Goal: Task Accomplishment & Management: Complete application form

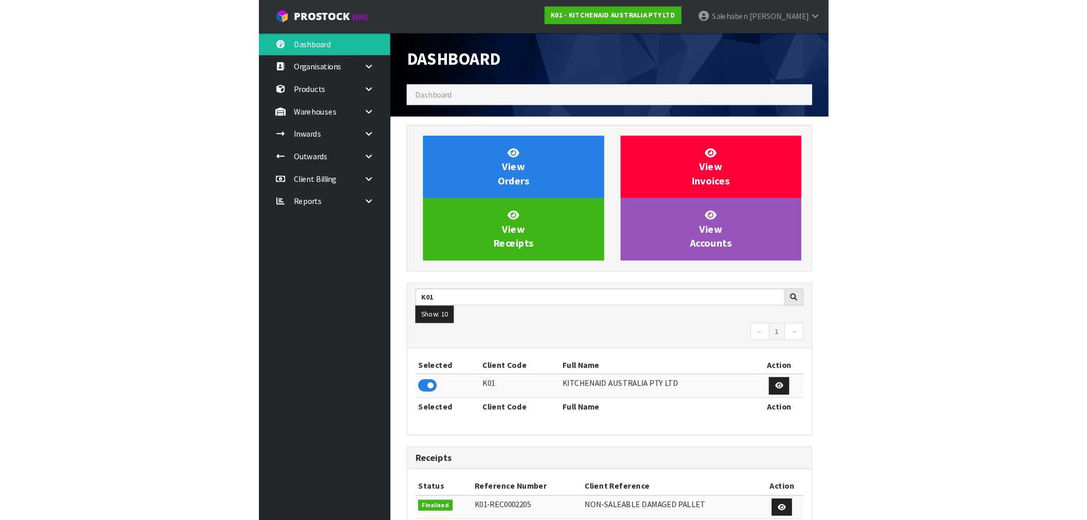
scroll to position [778, 474]
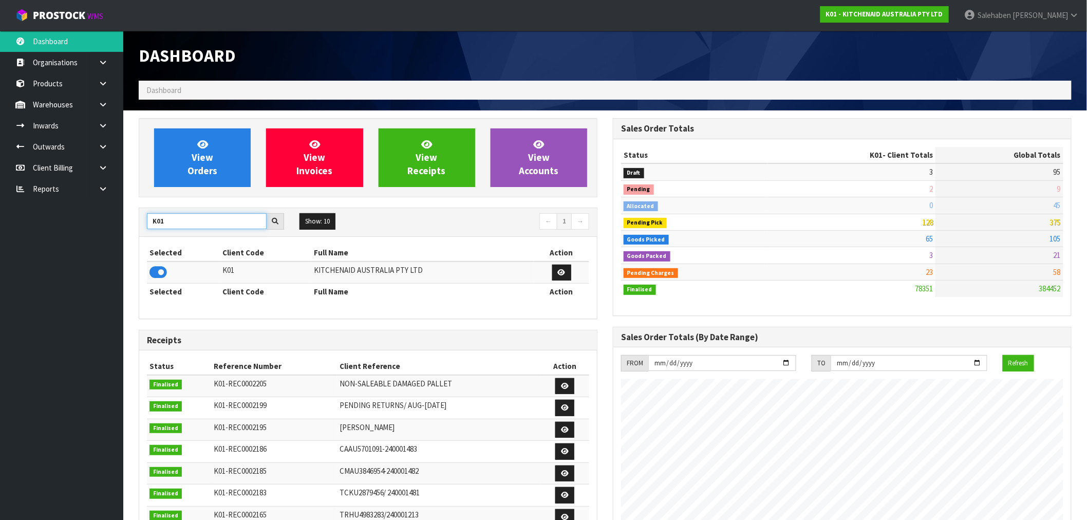
drag, startPoint x: 173, startPoint y: 222, endPoint x: 96, endPoint y: 228, distance: 77.3
click at [96, 228] on body "Toggle navigation ProStock WMS K01 - KITCHENAID AUSTRALIA PTY LTD [PERSON_NAME]…" at bounding box center [543, 260] width 1087 height 520
type input "E04"
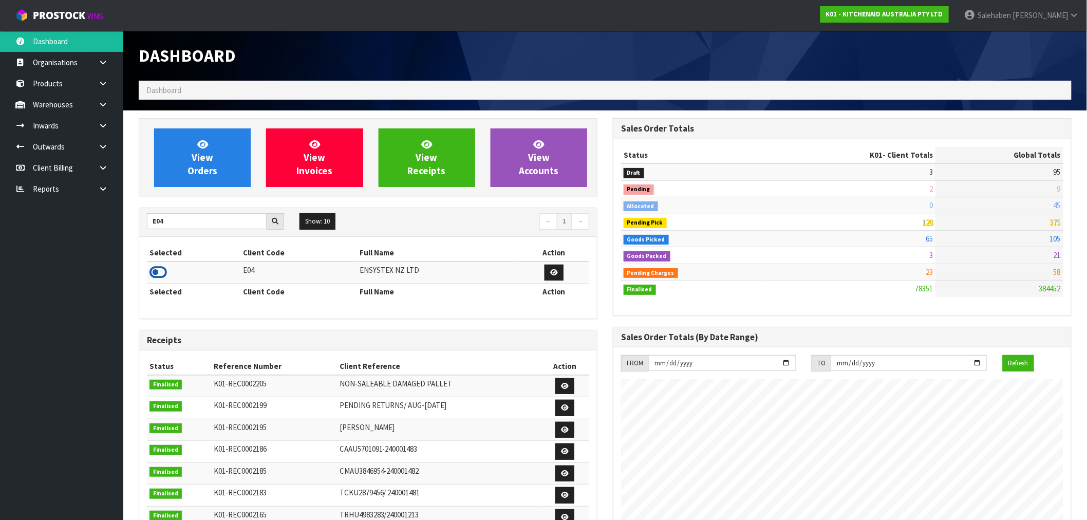
click at [153, 274] on icon at bounding box center [157, 271] width 17 height 15
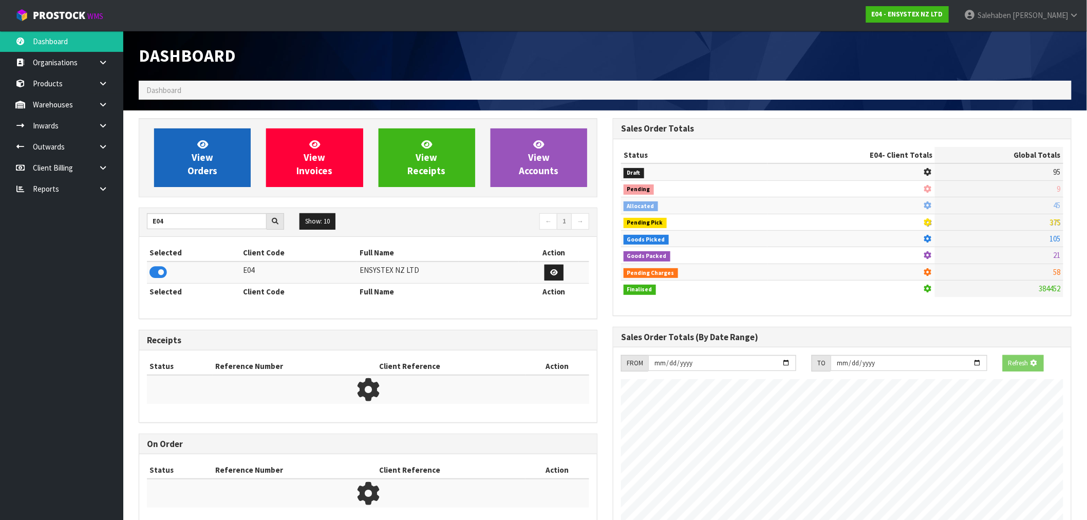
scroll to position [512843, 513009]
click at [218, 160] on link "View Orders" at bounding box center [202, 157] width 97 height 59
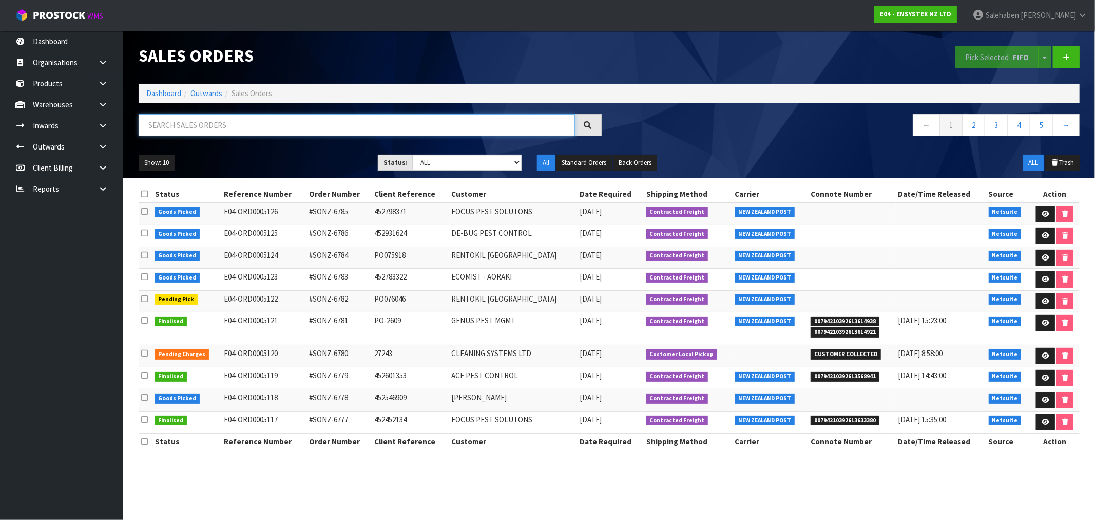
click at [238, 124] on input "text" at bounding box center [357, 125] width 436 height 22
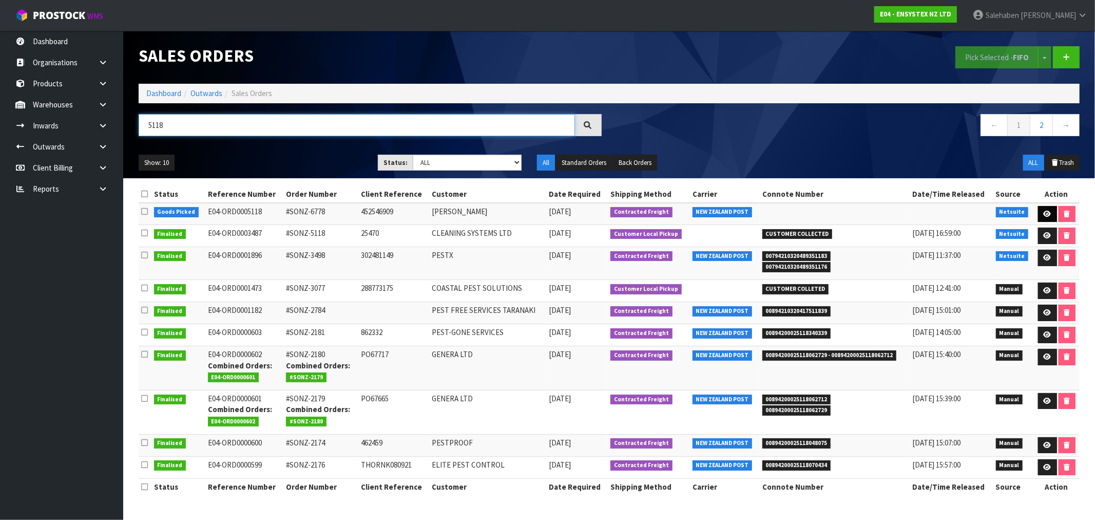
type input "5118"
click at [1050, 206] on link at bounding box center [1047, 214] width 19 height 16
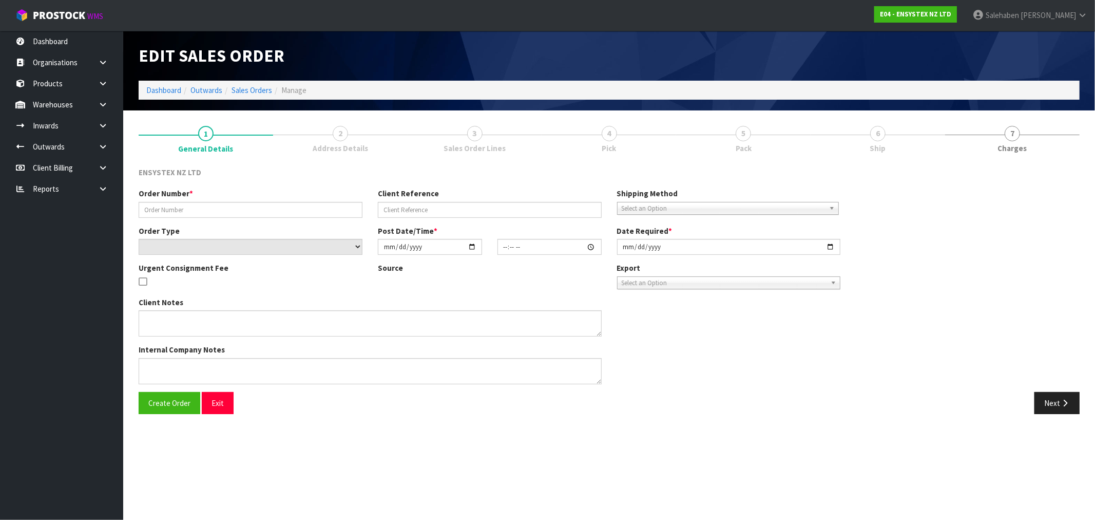
type input "#SONZ-6778"
type input "452546909"
select select "number:0"
type input "[DATE]"
type input "10:30:18.000"
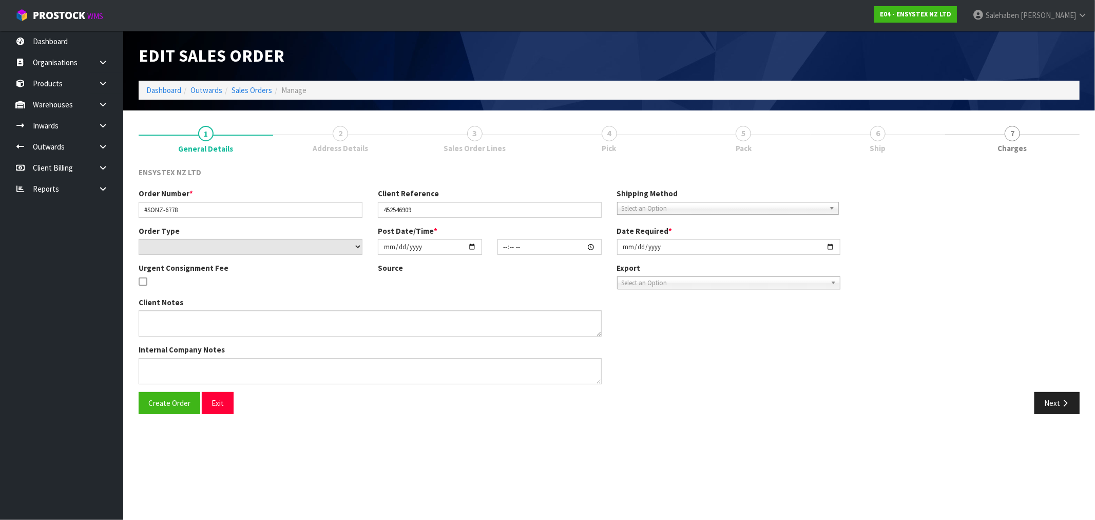
type input "[DATE]"
type textarea "Tech's house - [PERSON_NAME], contact [PHONE_NUMBER] NOTE : DG'S"
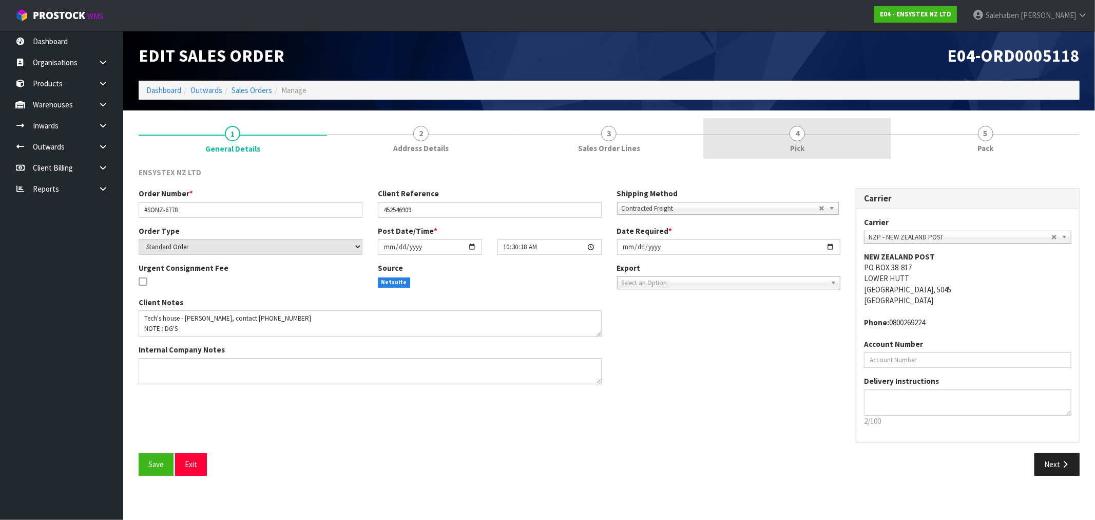
click at [802, 150] on span "Pick" at bounding box center [797, 148] width 14 height 11
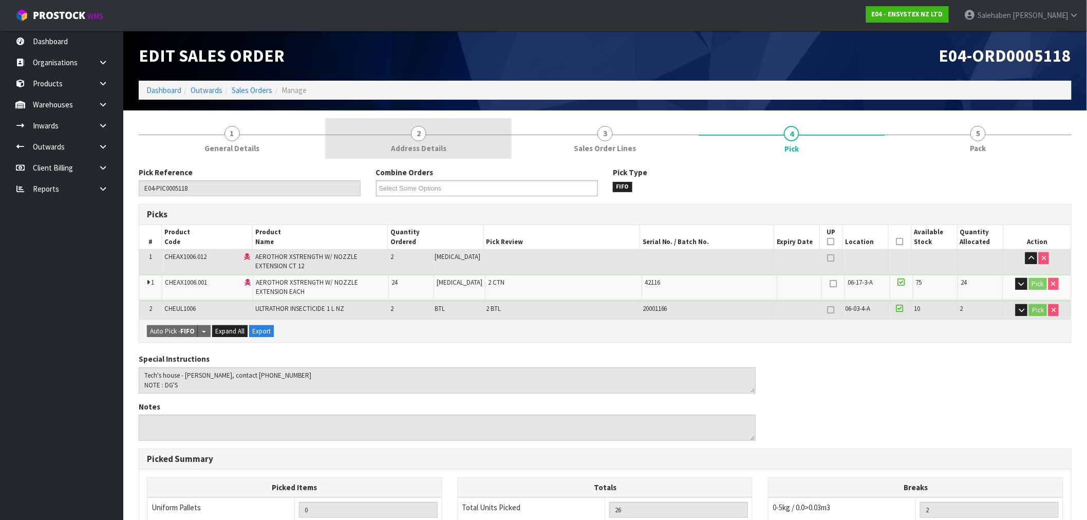
click at [412, 136] on span "2" at bounding box center [418, 133] width 15 height 15
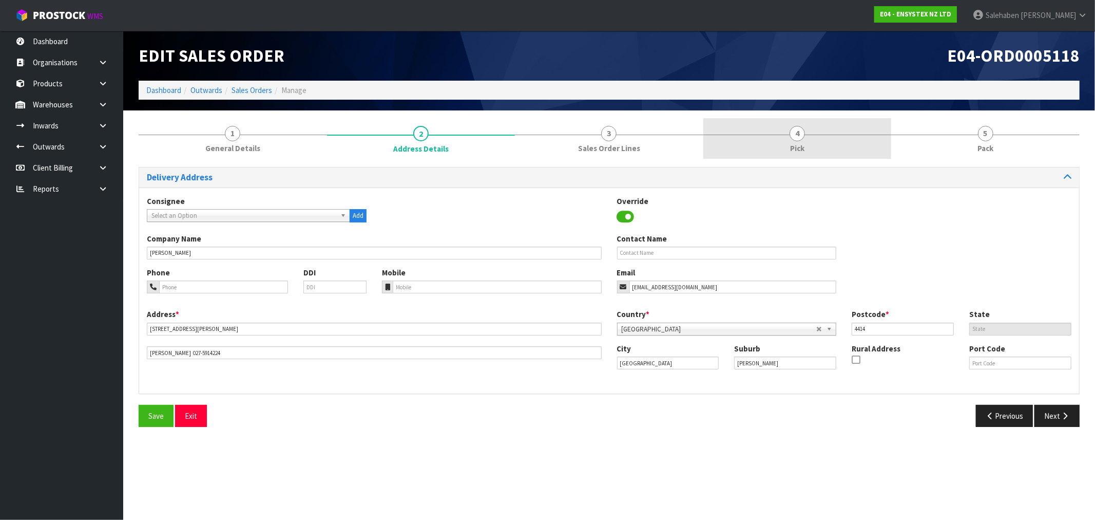
click at [804, 144] on span "Pick" at bounding box center [797, 148] width 14 height 11
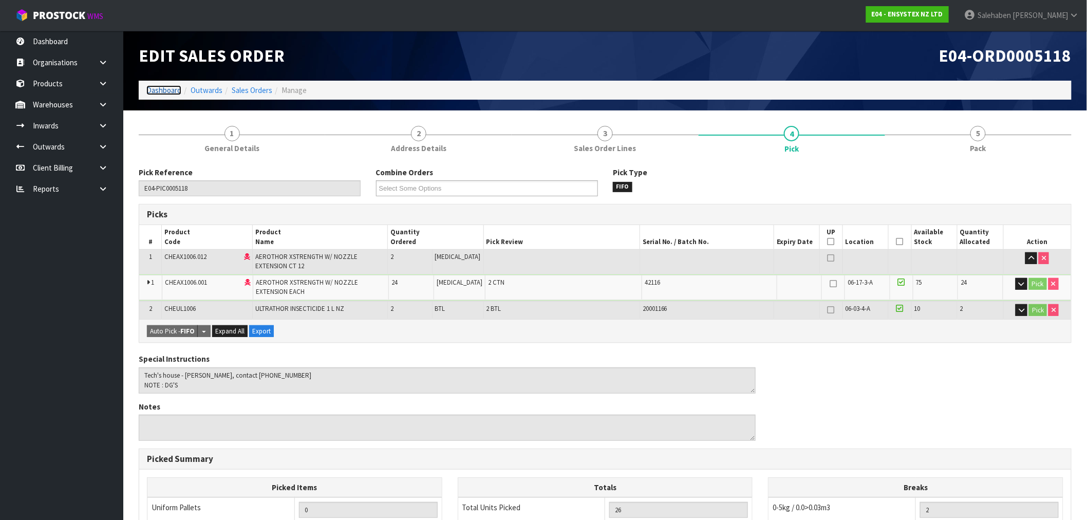
click at [161, 89] on link "Dashboard" at bounding box center [163, 90] width 35 height 10
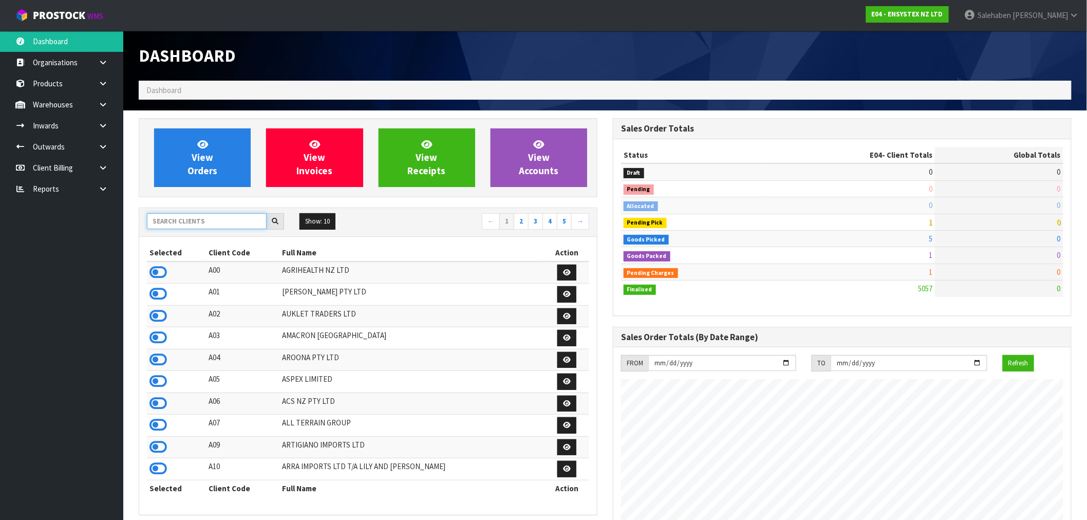
click at [180, 221] on input "text" at bounding box center [207, 221] width 120 height 16
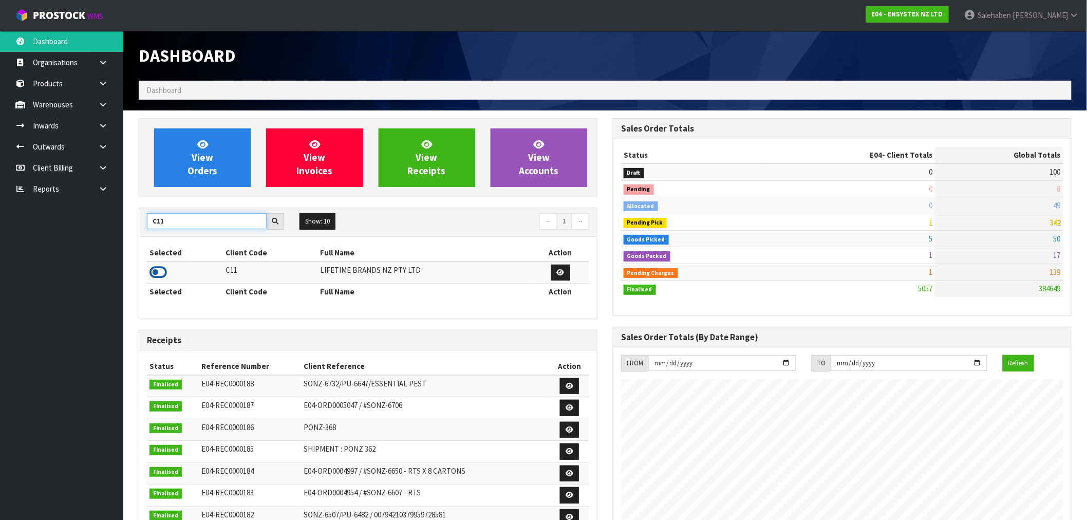
type input "C11"
click at [157, 270] on icon at bounding box center [157, 271] width 17 height 15
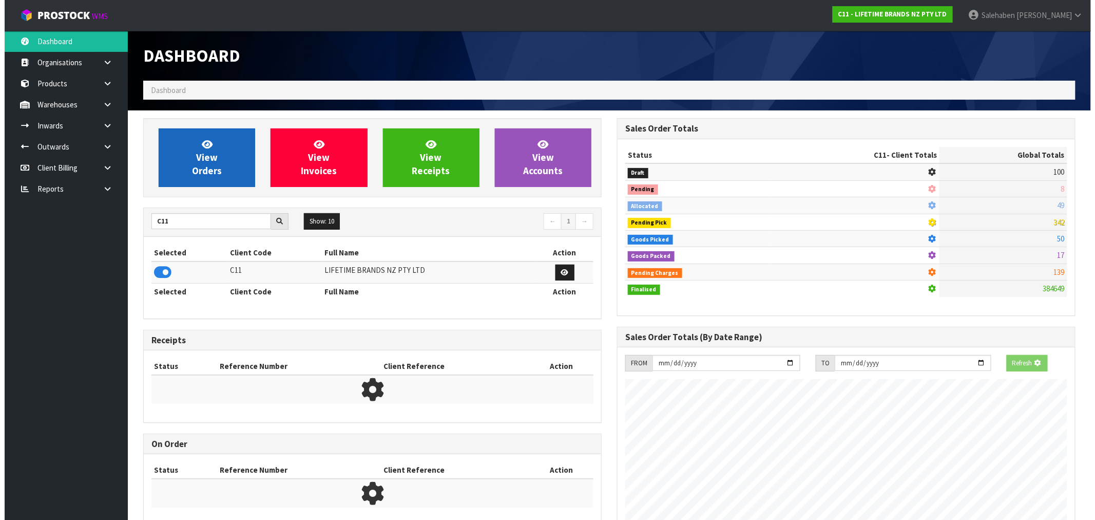
scroll to position [512843, 513009]
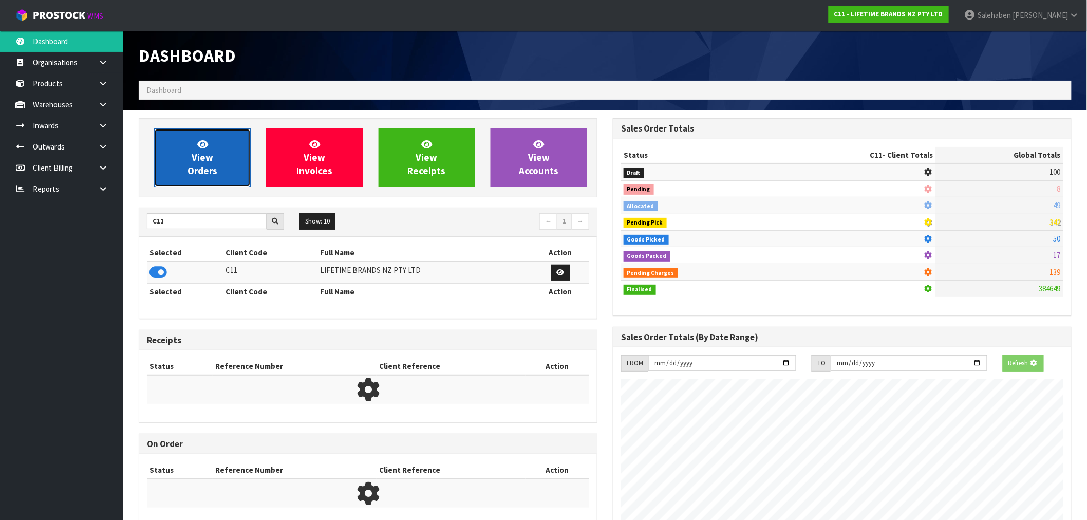
click at [219, 176] on link "View Orders" at bounding box center [202, 157] width 97 height 59
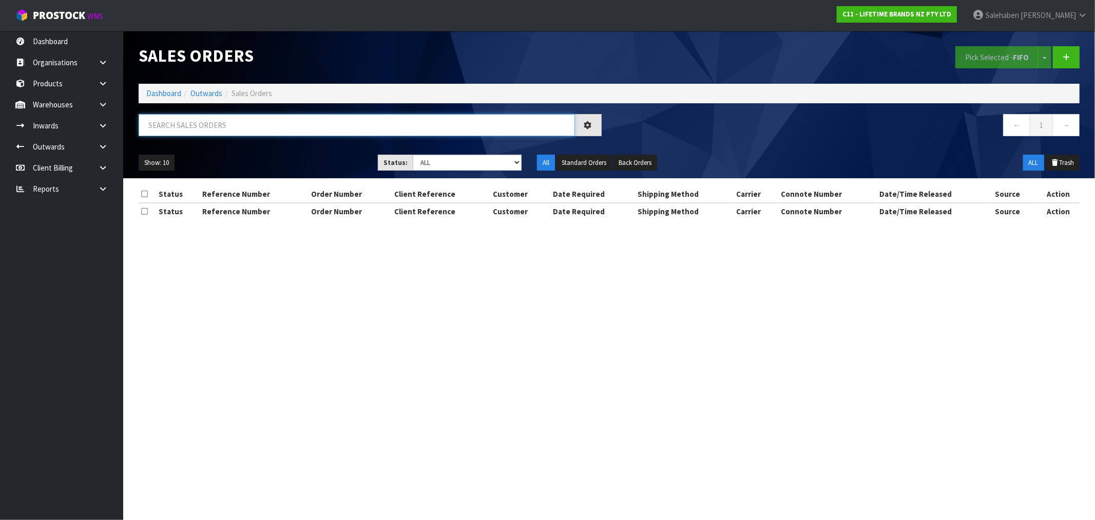
click at [203, 129] on input "text" at bounding box center [357, 125] width 436 height 22
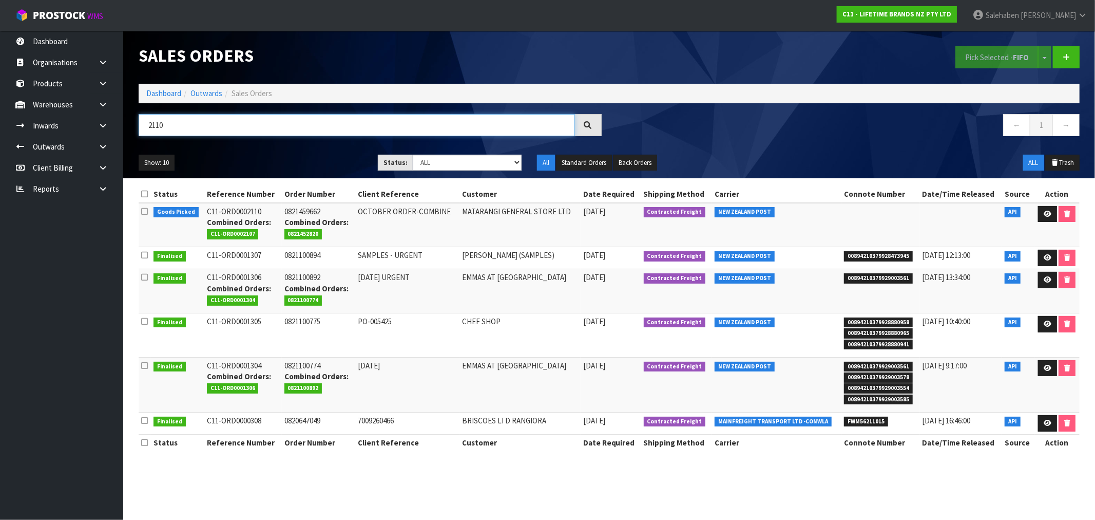
drag, startPoint x: 172, startPoint y: 125, endPoint x: 125, endPoint y: 132, distance: 47.7
click at [125, 132] on header "Sales Orders Pick Selected - FIFO Split button! FIFO - First In First Out FEFO …" at bounding box center [609, 104] width 972 height 147
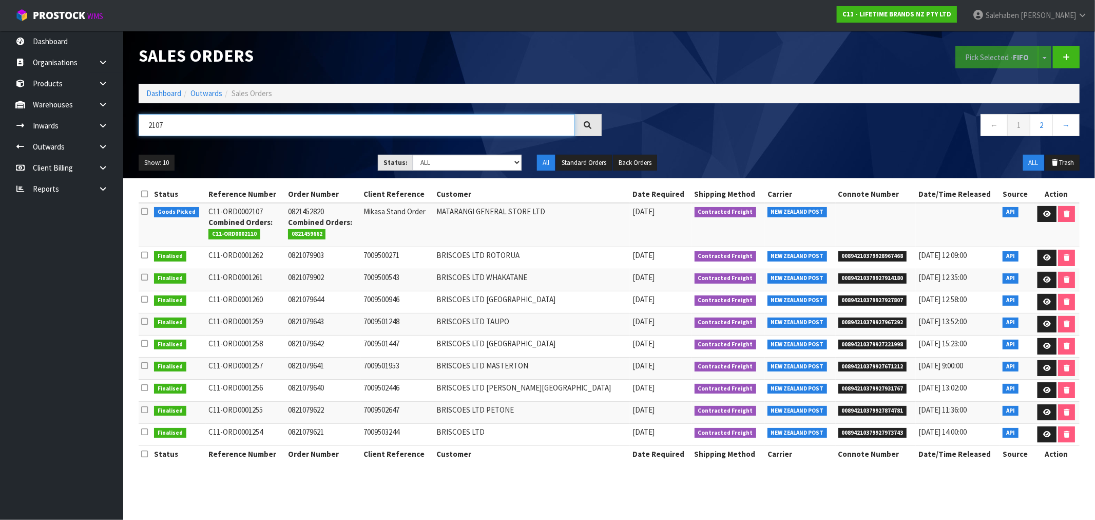
type input "2107"
